Goal: Information Seeking & Learning: Check status

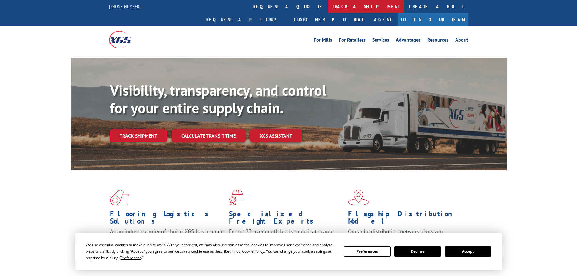
click at [328, 3] on link "track a shipment" at bounding box center [366, 6] width 76 height 13
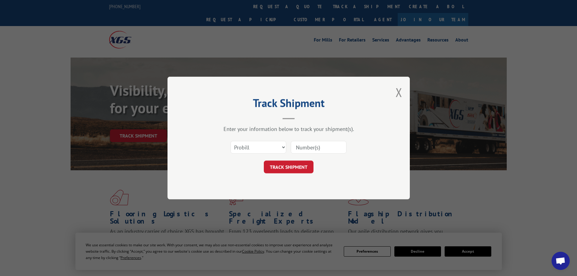
click at [321, 152] on input at bounding box center [319, 147] width 56 height 13
paste input "17342026"
type input "17342026"
click at [307, 170] on button "TRACK SHIPMENT" at bounding box center [289, 167] width 50 height 13
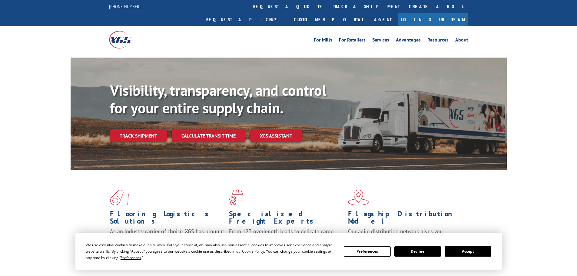
drag, startPoint x: 271, startPoint y: 9, endPoint x: 273, endPoint y: 17, distance: 8.0
click at [328, 9] on link "track a shipment" at bounding box center [366, 6] width 76 height 13
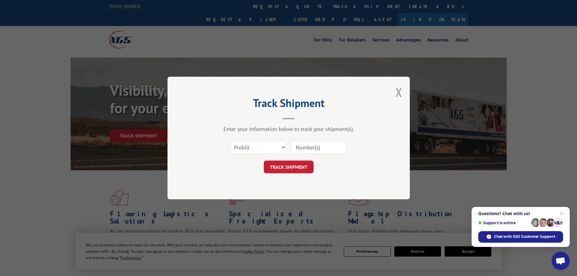
click at [328, 152] on input at bounding box center [319, 147] width 56 height 13
paste input "17341921"
type input "17341921"
click at [277, 168] on button "TRACK SHIPMENT" at bounding box center [289, 167] width 50 height 13
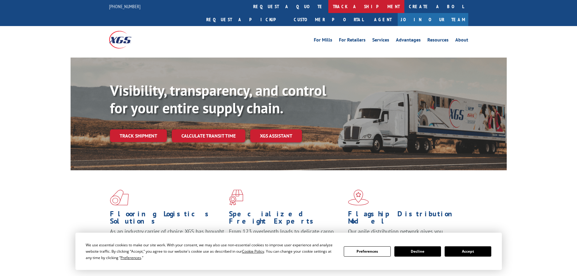
click at [328, 5] on link "track a shipment" at bounding box center [366, 6] width 76 height 13
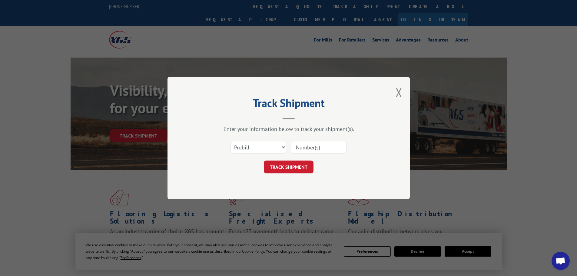
click at [319, 148] on input at bounding box center [319, 147] width 56 height 13
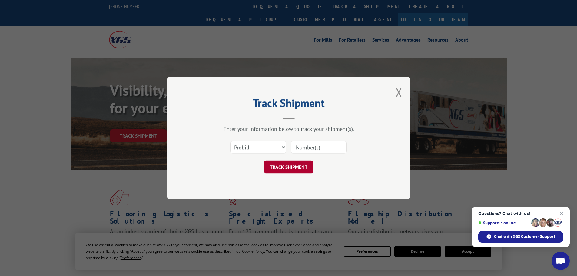
paste input "17341973"
type input "17341973"
click at [294, 164] on button "TRACK SHIPMENT" at bounding box center [289, 167] width 50 height 13
